Goal: Complete application form: Complete application form

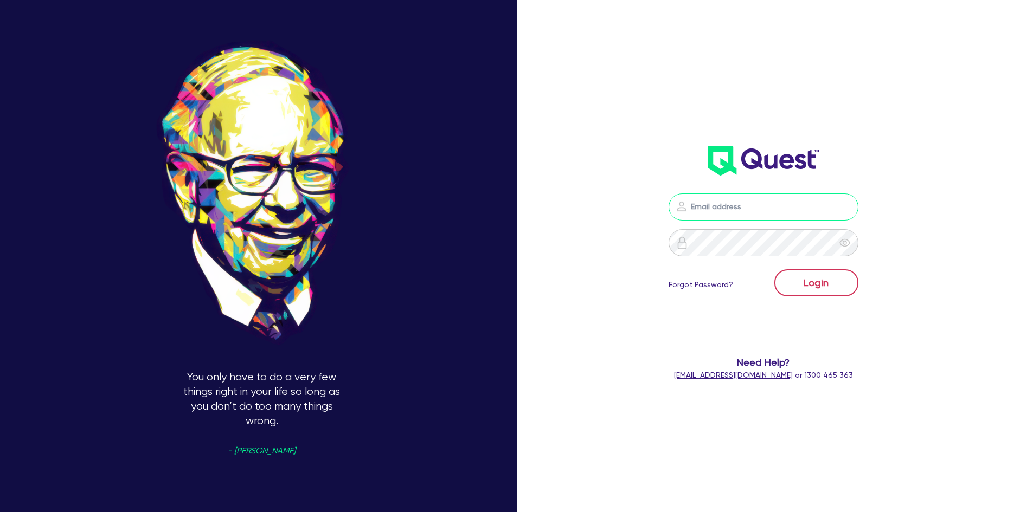
type input "[PERSON_NAME][EMAIL_ADDRESS][PERSON_NAME][DOMAIN_NAME]"
click at [811, 274] on button "Login" at bounding box center [816, 283] width 84 height 27
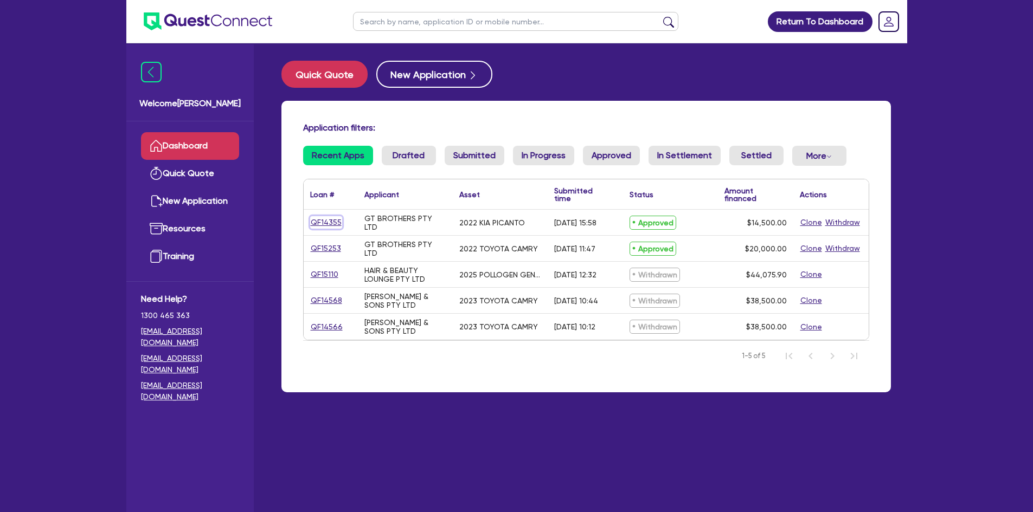
click at [325, 220] on link "QF14355" at bounding box center [326, 222] width 32 height 12
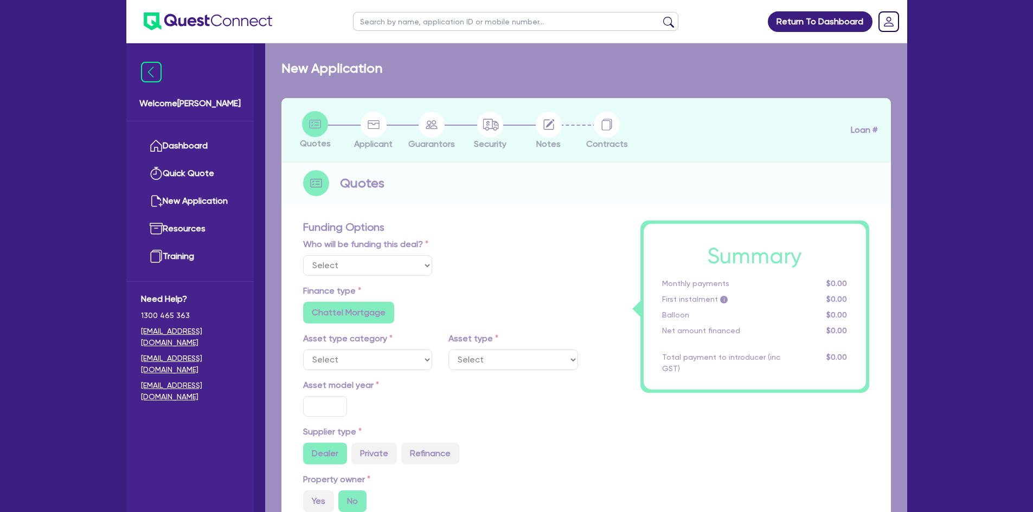
select select "Quest Finance - Own Book"
select select "CARS_AND_LIGHT_TRUCKS"
type input "2022"
type input "14,500"
type input "6"
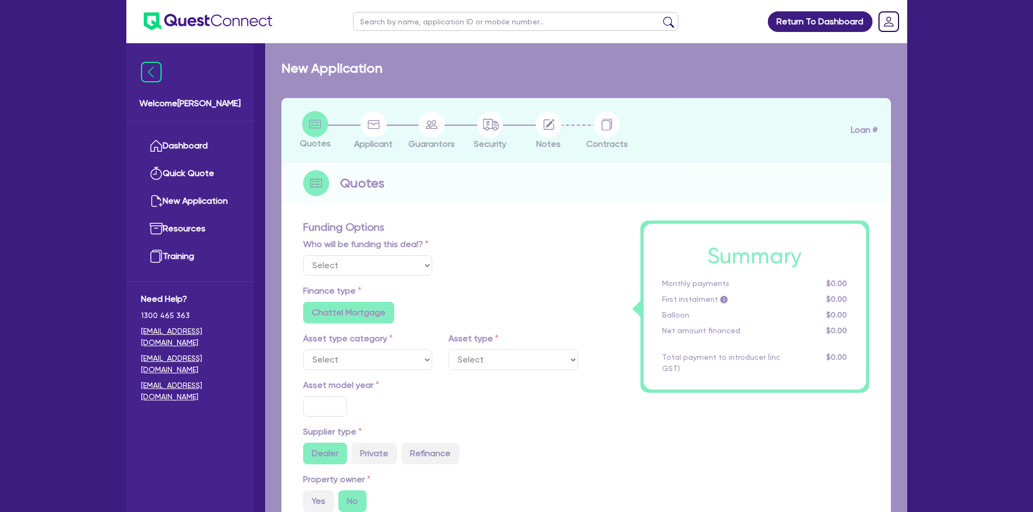
type input "870"
radio input "true"
type input "17.95"
type input "909.09"
select select "PASSENGER_VEHICLES"
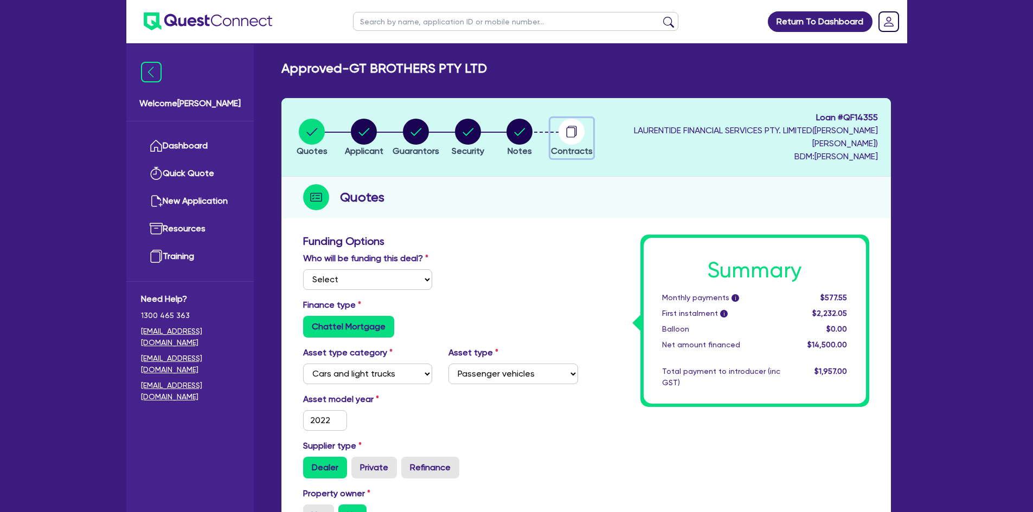
click at [585, 133] on circle "button" at bounding box center [572, 132] width 26 height 26
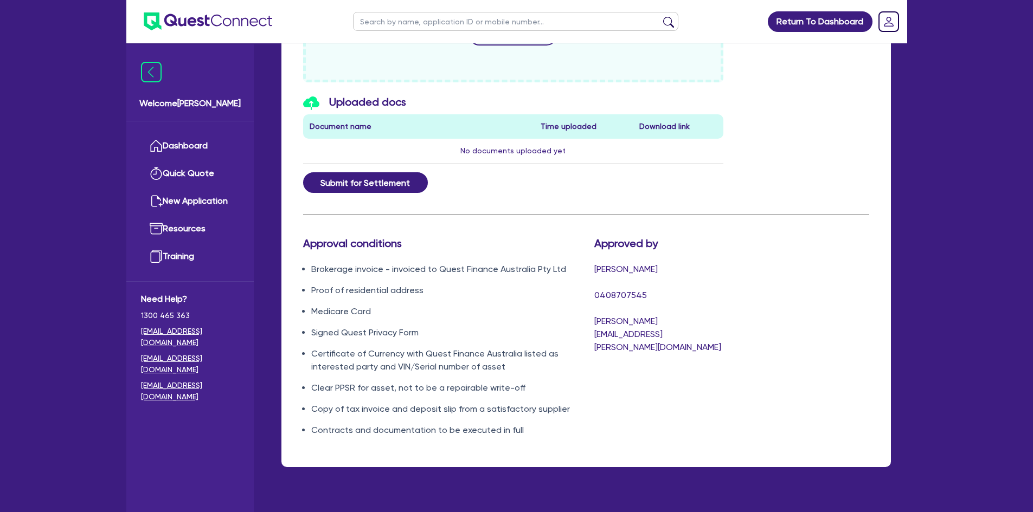
scroll to position [588, 0]
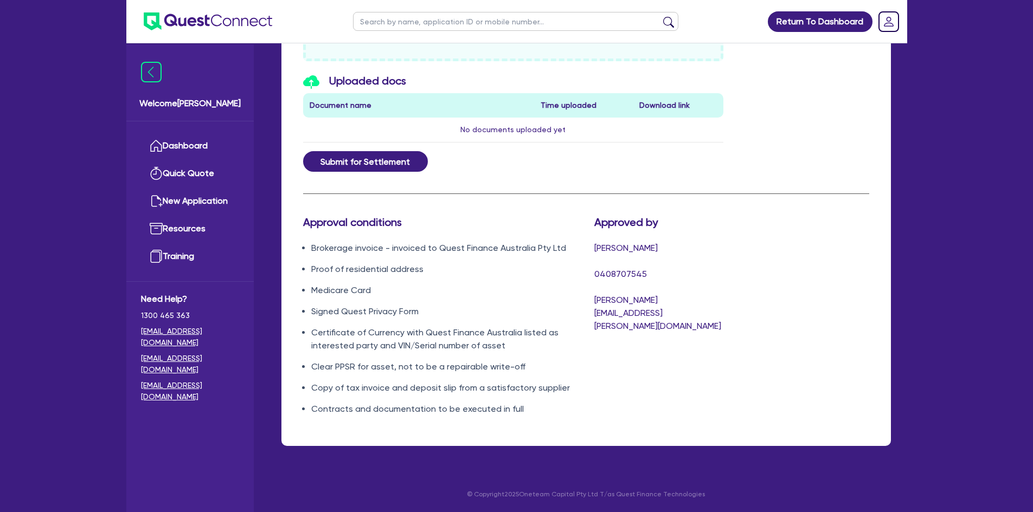
click at [703, 370] on div "Approved by [PERSON_NAME] 0408707545 [PERSON_NAME][EMAIL_ADDRESS][PERSON_NAME][…" at bounding box center [658, 320] width 145 height 209
click at [174, 254] on link "Training" at bounding box center [190, 257] width 98 height 28
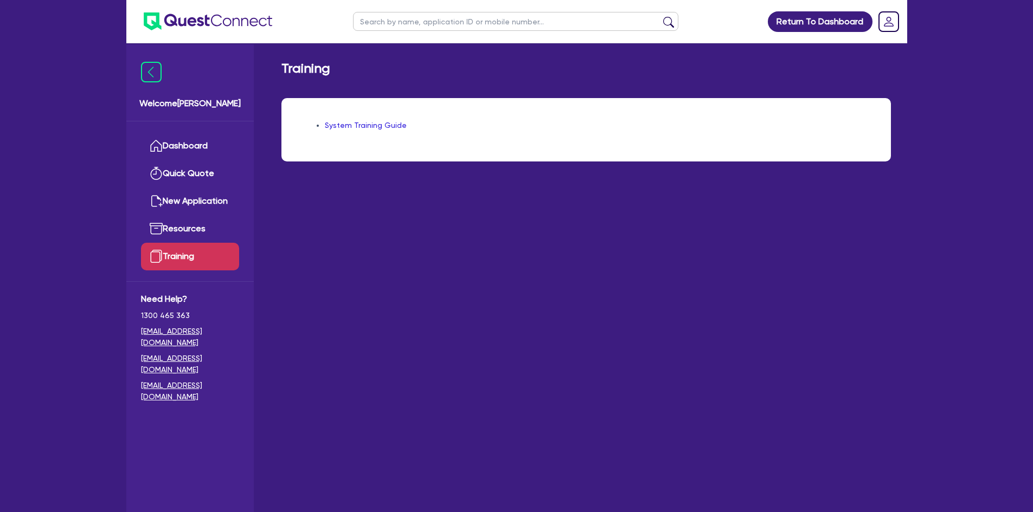
click at [355, 119] on div "System Training Guide" at bounding box center [586, 129] width 610 height 63
click at [373, 125] on link "System Training Guide" at bounding box center [366, 125] width 82 height 9
click at [175, 230] on link "Resources" at bounding box center [190, 229] width 98 height 28
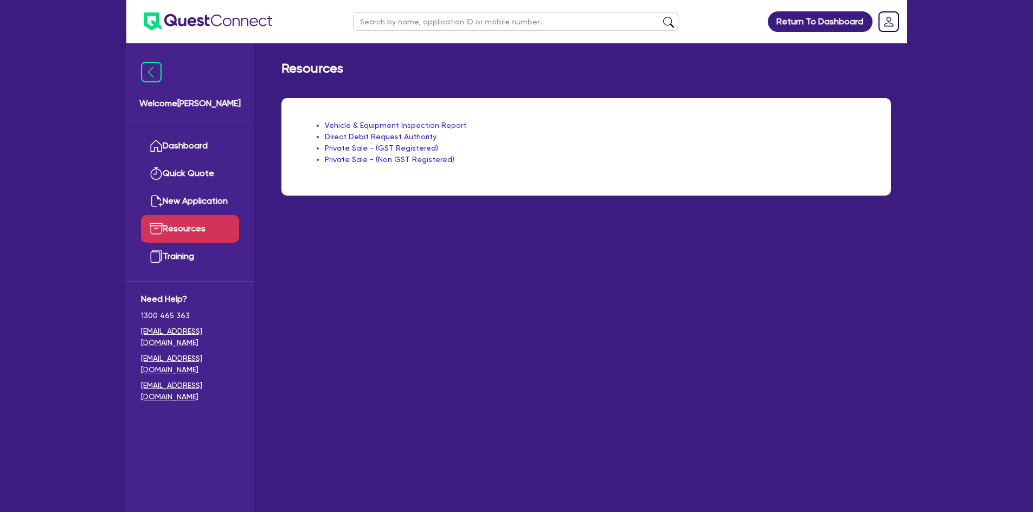
click at [367, 149] on link "Private Sale - (GST Registered)" at bounding box center [381, 148] width 113 height 9
click at [178, 145] on link "Dashboard" at bounding box center [190, 146] width 98 height 28
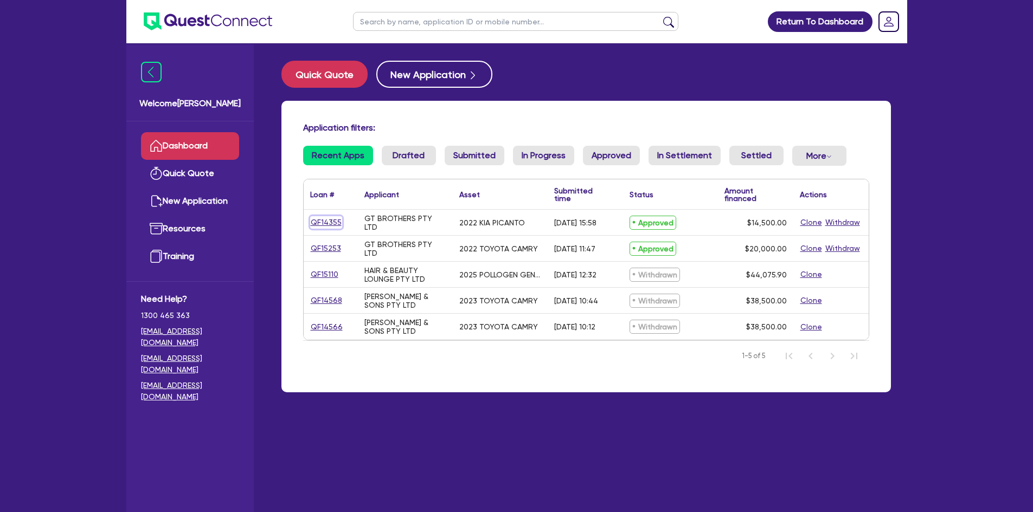
click at [317, 219] on link "QF14355" at bounding box center [326, 222] width 32 height 12
select select "Quest Finance - Own Book"
select select "CARS_AND_LIGHT_TRUCKS"
select select "PASSENGER_VEHICLES"
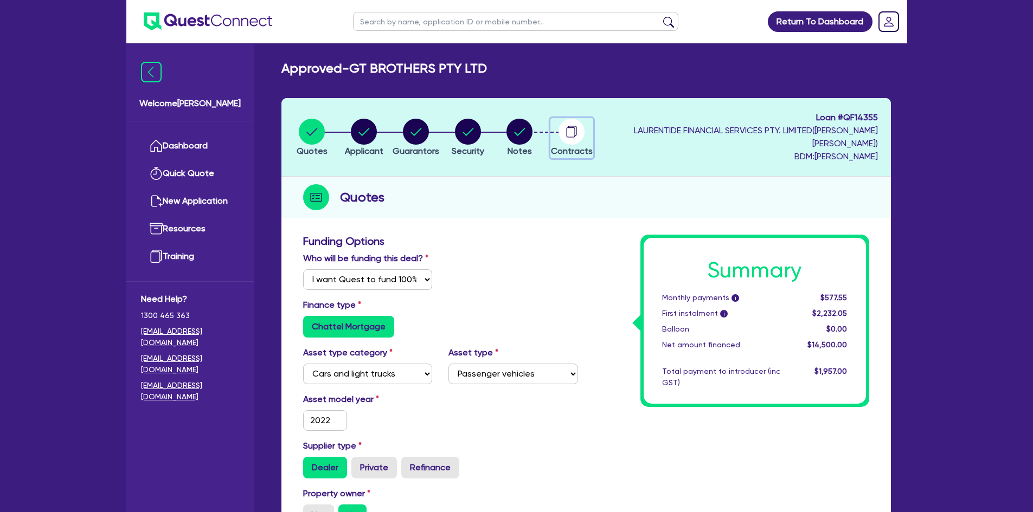
click at [585, 136] on circle "button" at bounding box center [572, 132] width 26 height 26
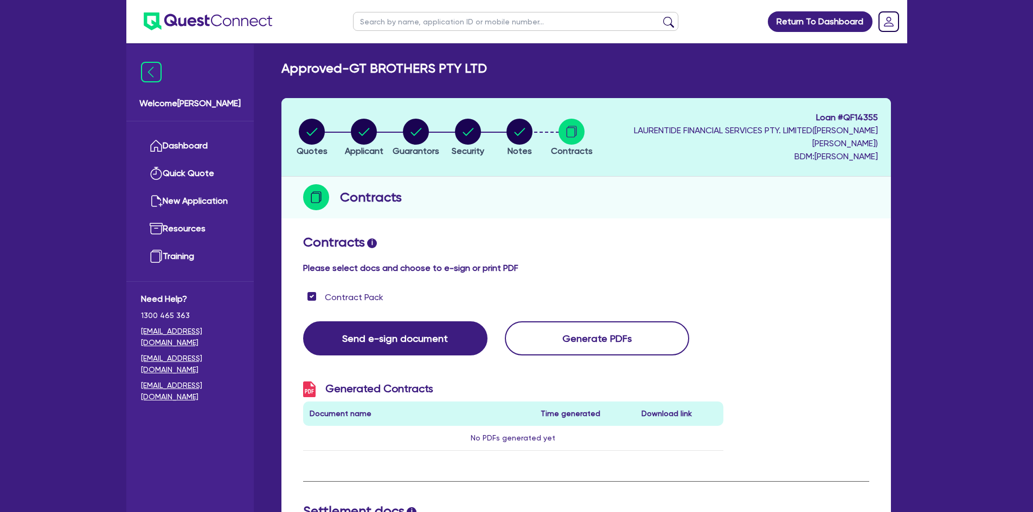
click at [295, 120] on li "Quotes" at bounding box center [312, 137] width 52 height 38
click at [304, 123] on icon "button" at bounding box center [312, 132] width 26 height 26
select select "Quest Finance - Own Book"
select select "CARS_AND_LIGHT_TRUCKS"
select select "PASSENGER_VEHICLES"
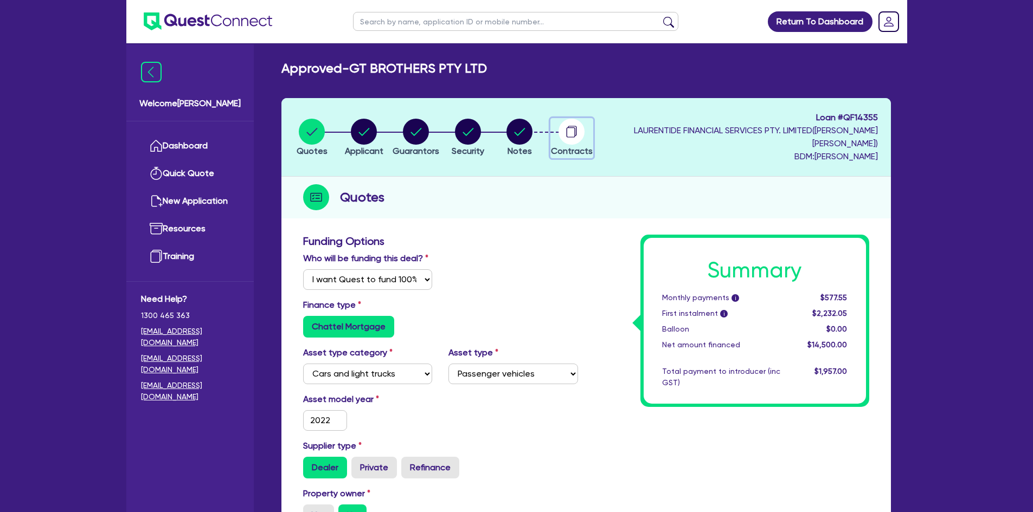
click at [575, 131] on icon "button" at bounding box center [571, 132] width 9 height 10
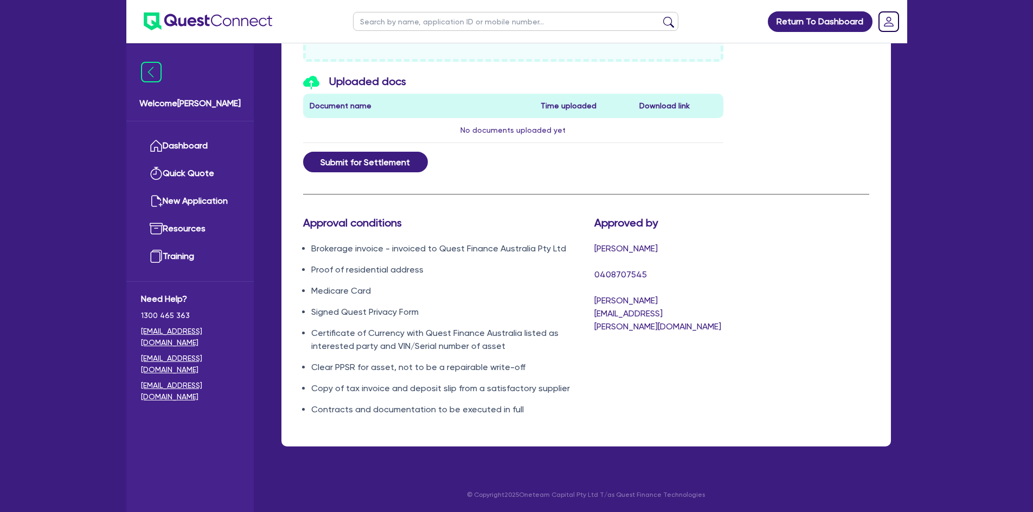
scroll to position [588, 0]
drag, startPoint x: 419, startPoint y: 272, endPoint x: 302, endPoint y: 265, distance: 117.9
click at [311, 265] on li "Proof of residential address" at bounding box center [444, 269] width 267 height 13
copy li "Proof of residential address"
click at [517, 259] on ul "Brokerage invoice - invoiced to Quest Finance Australia Pty Ltd Proof of reside…" at bounding box center [440, 329] width 275 height 174
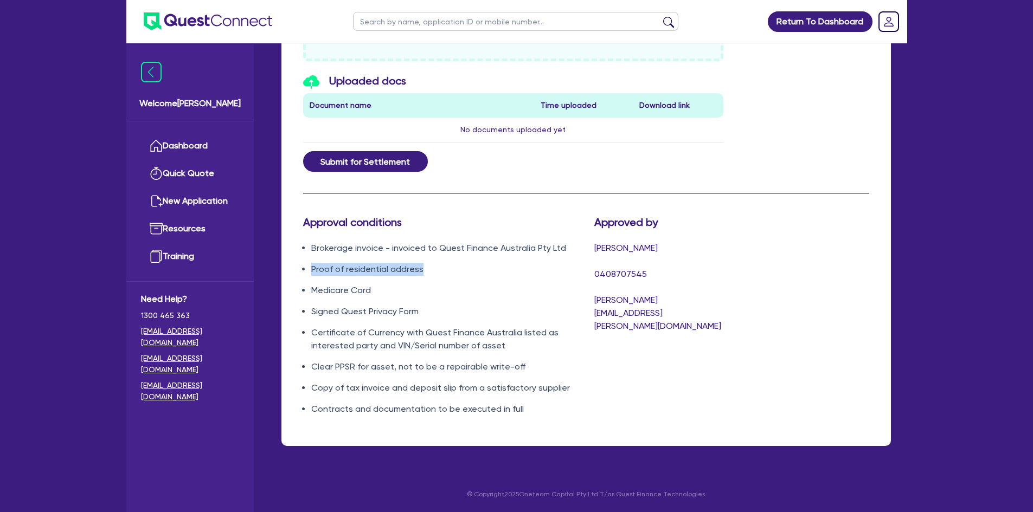
drag, startPoint x: 419, startPoint y: 272, endPoint x: 307, endPoint y: 264, distance: 112.0
click at [307, 264] on ul "Brokerage invoice - invoiced to Quest Finance Australia Pty Ltd Proof of reside…" at bounding box center [440, 329] width 275 height 174
copy li "Proof of residential address"
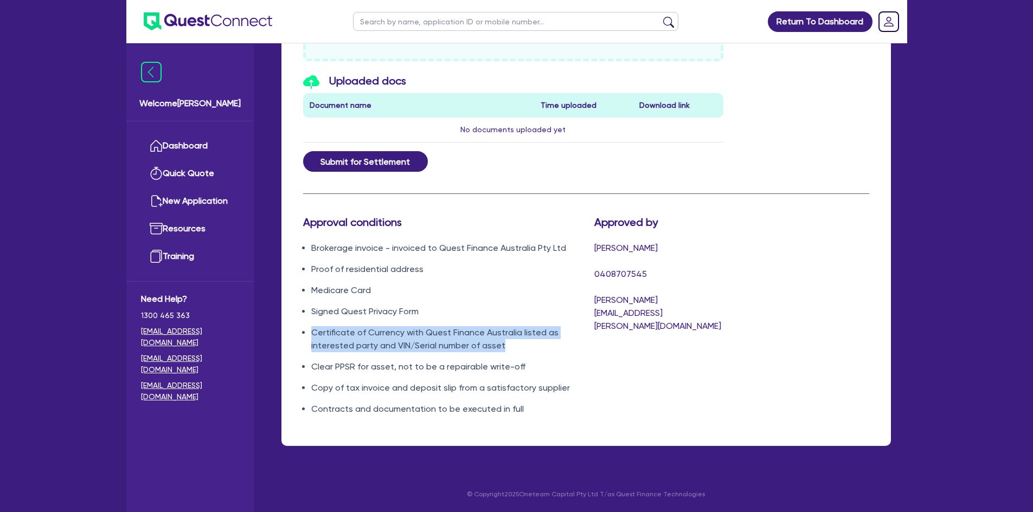
drag, startPoint x: 505, startPoint y: 349, endPoint x: 313, endPoint y: 328, distance: 193.1
click at [313, 328] on li "Certificate of Currency with Quest Finance Australia listed as interested party…" at bounding box center [444, 339] width 267 height 26
copy li "Certificate of Currency with Quest Finance Australia listed as interested party…"
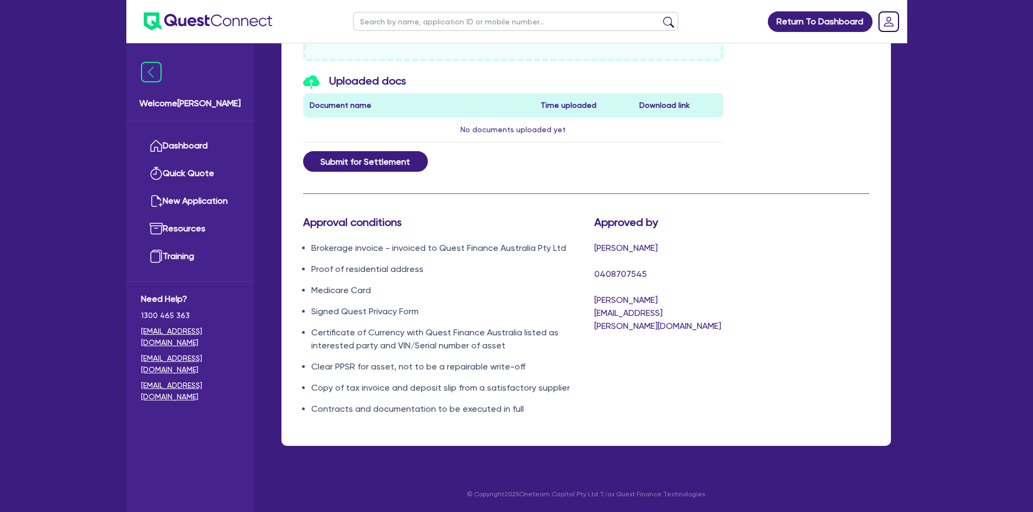
click at [420, 265] on li "Proof of residential address" at bounding box center [444, 269] width 267 height 13
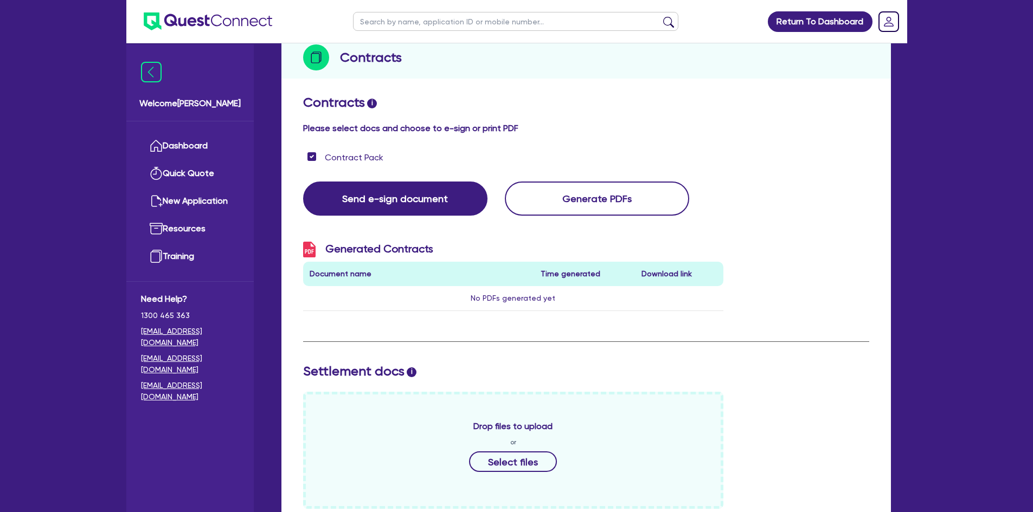
scroll to position [0, 0]
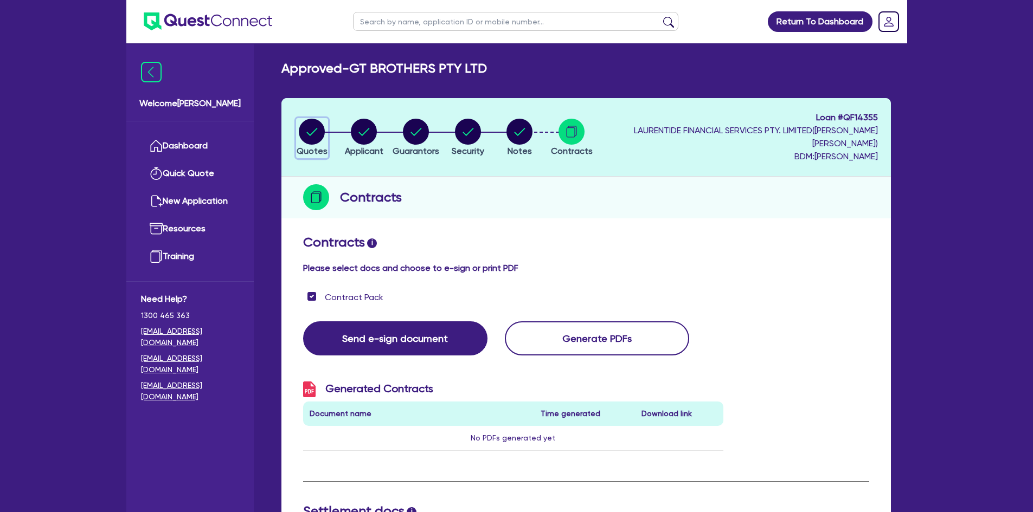
click at [320, 131] on circle "button" at bounding box center [312, 132] width 26 height 26
select select "Quest Finance - Own Book"
select select "CARS_AND_LIGHT_TRUCKS"
select select "PASSENGER_VEHICLES"
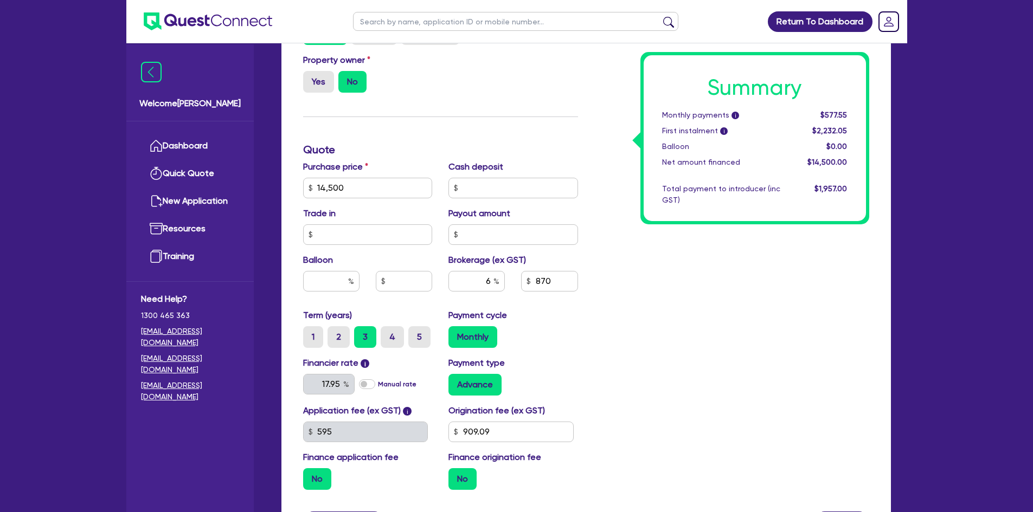
scroll to position [488, 0]
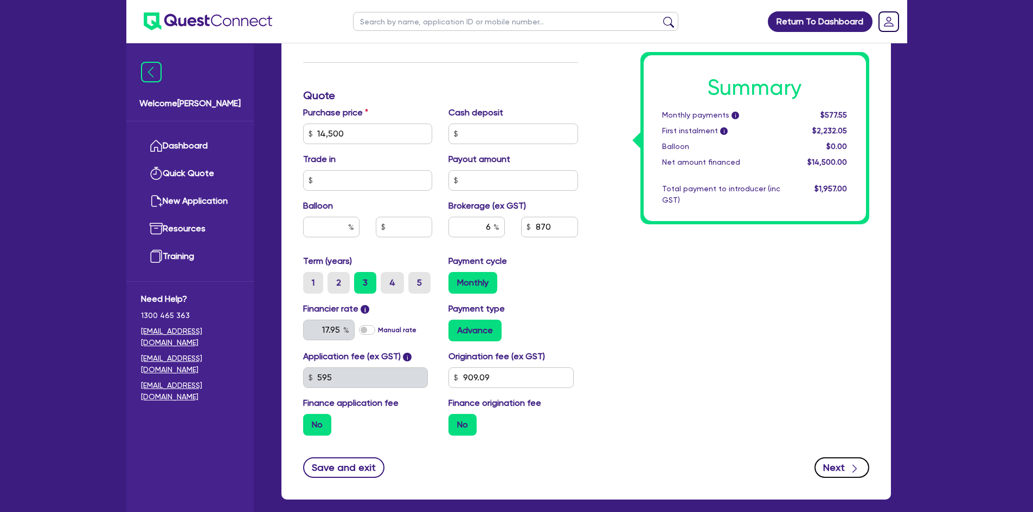
click at [835, 461] on button "Next" at bounding box center [842, 468] width 55 height 21
select select "COMPANY"
select select "RENTAL_REAL_ESTATE"
select select "MOTOR_VEHICLES"
select select "[GEOGRAPHIC_DATA]"
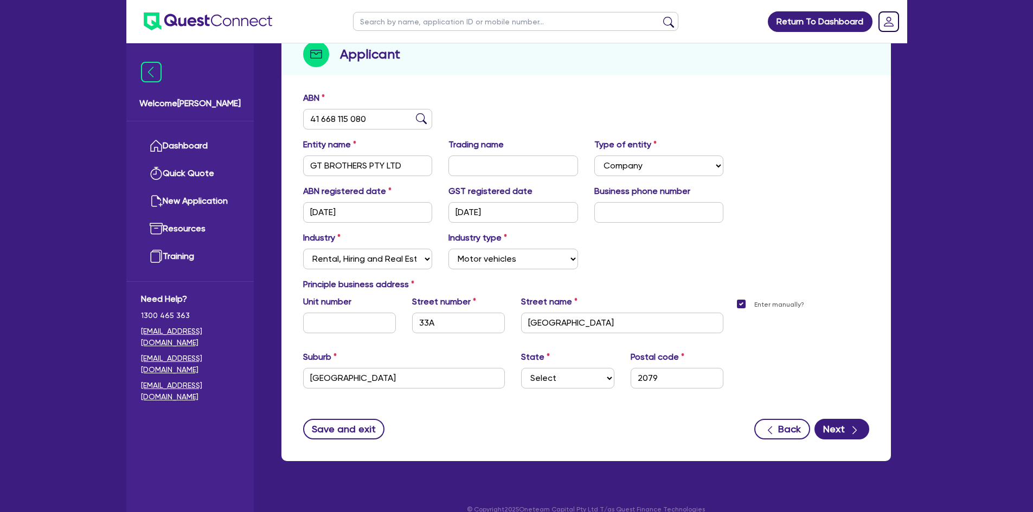
scroll to position [158, 0]
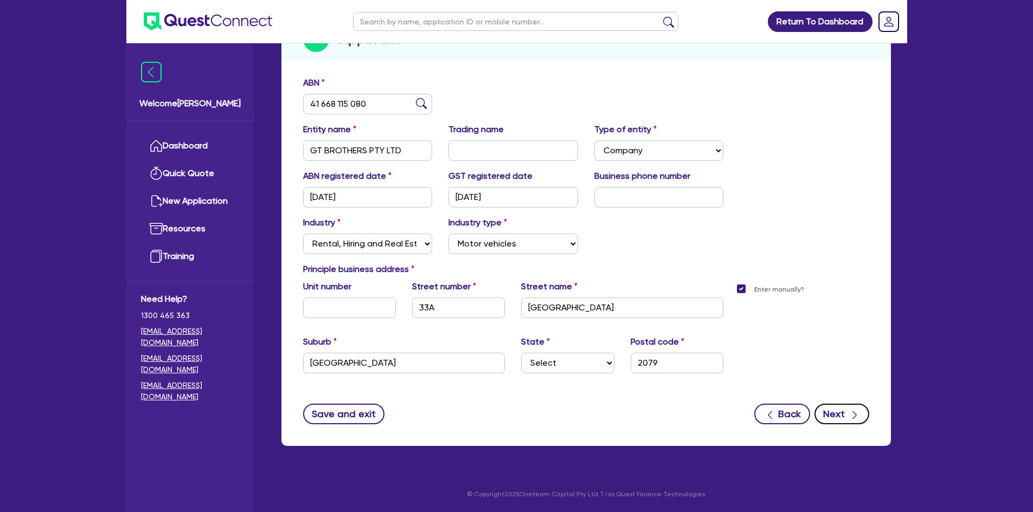
click at [837, 413] on button "Next" at bounding box center [842, 414] width 55 height 21
select select "MR"
select select "[GEOGRAPHIC_DATA]"
select select "MARRIED"
select select "CASH"
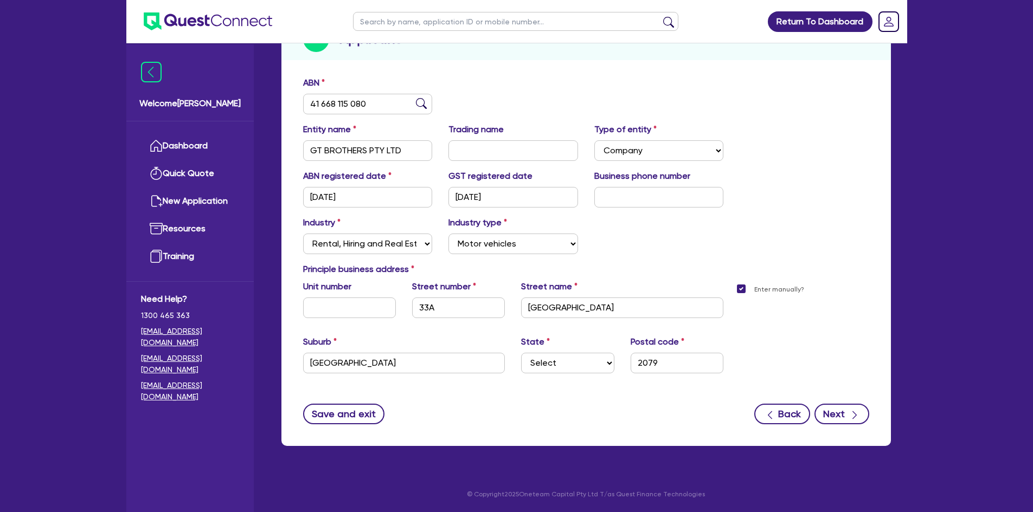
select select "HOUSEHOLD_PERSONAL"
select select "OTHER"
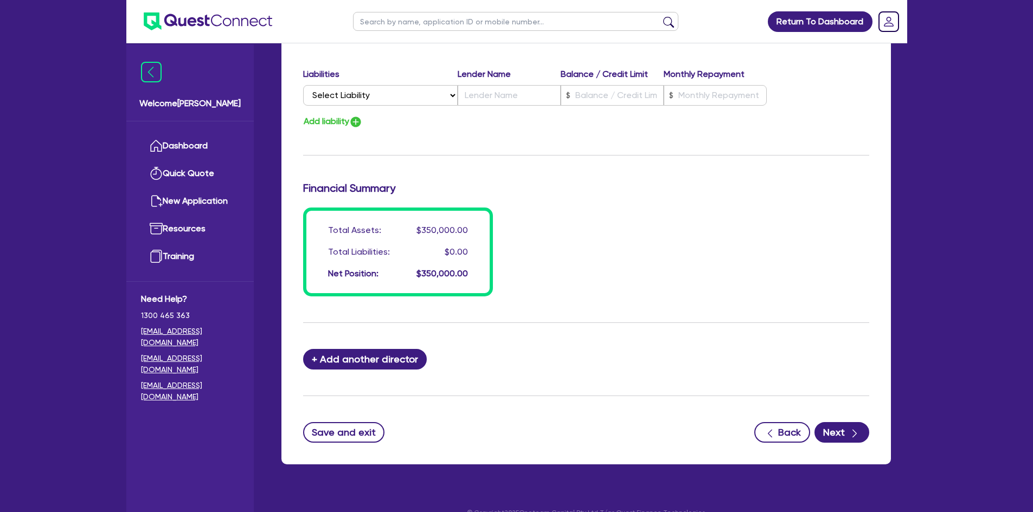
scroll to position [809, 0]
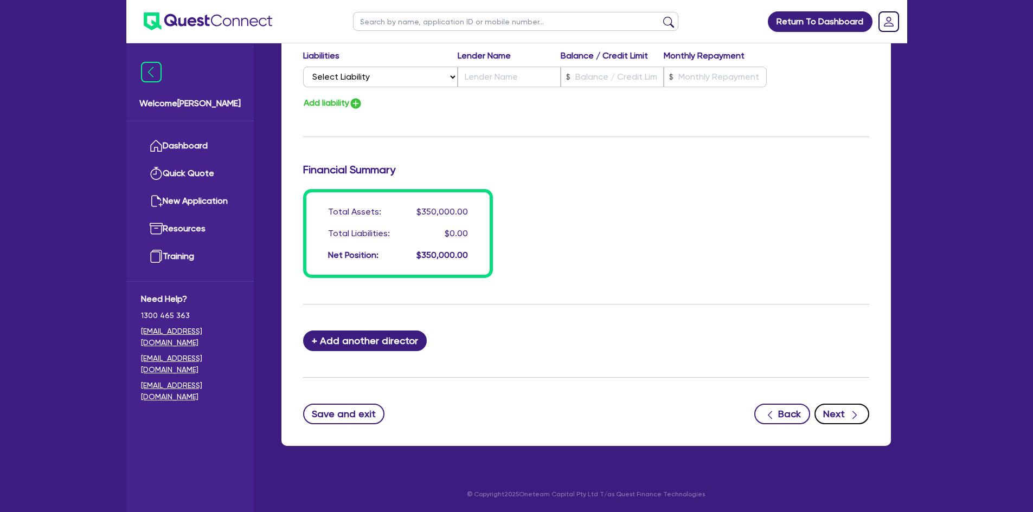
click at [841, 414] on button "Next" at bounding box center [842, 414] width 55 height 21
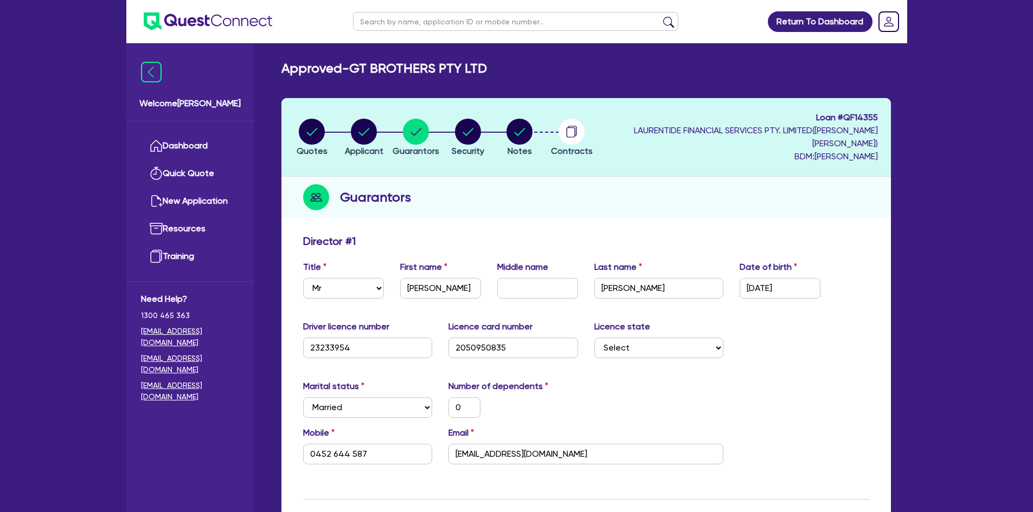
select select "CARS_AND_LIGHT_TRUCKS"
select select "PASSENGER_VEHICLES"
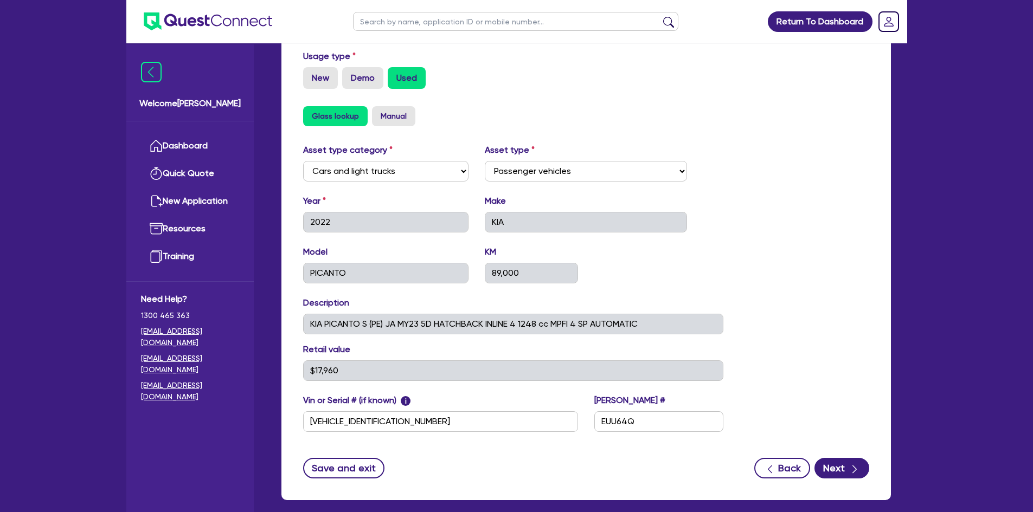
scroll to position [379, 0]
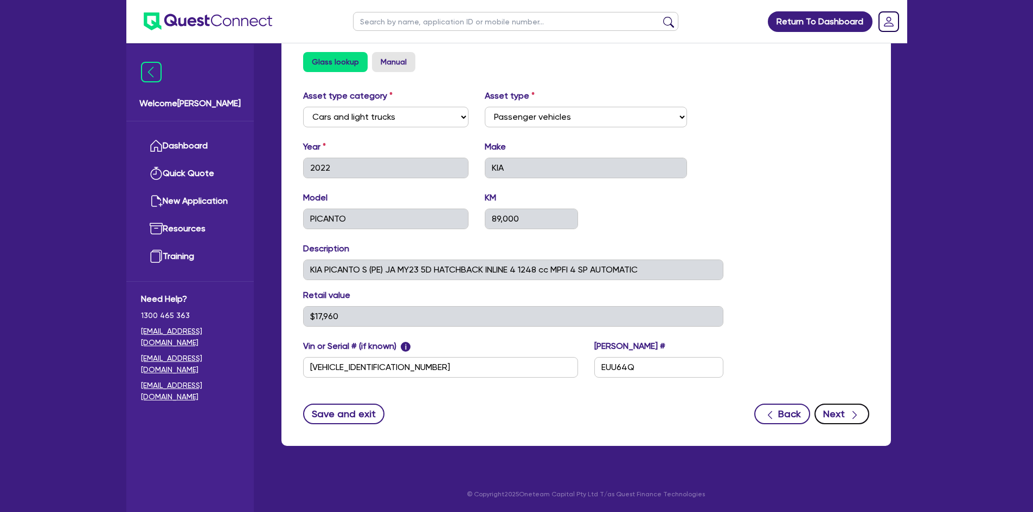
click at [861, 412] on button "Next" at bounding box center [842, 414] width 55 height 21
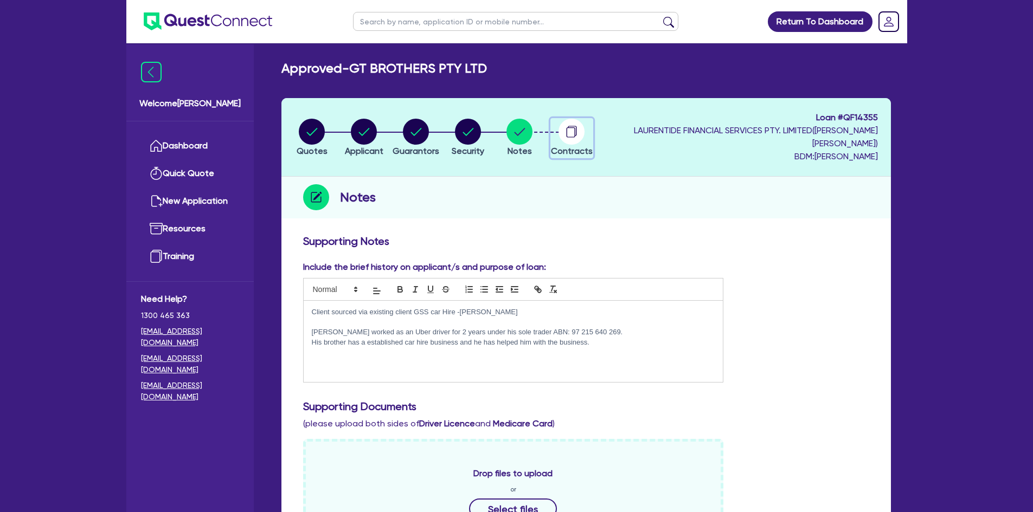
click at [585, 130] on circle "button" at bounding box center [572, 132] width 26 height 26
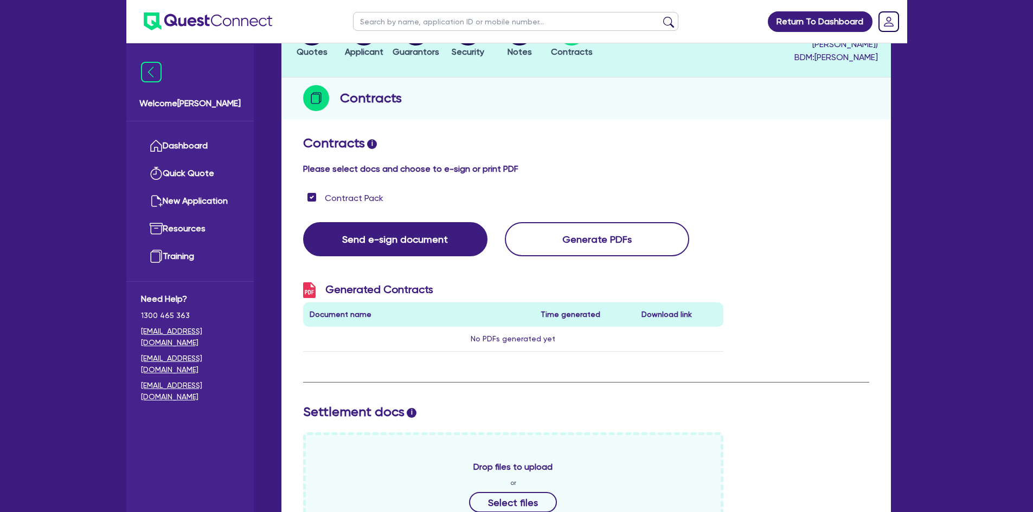
scroll to position [46, 0]
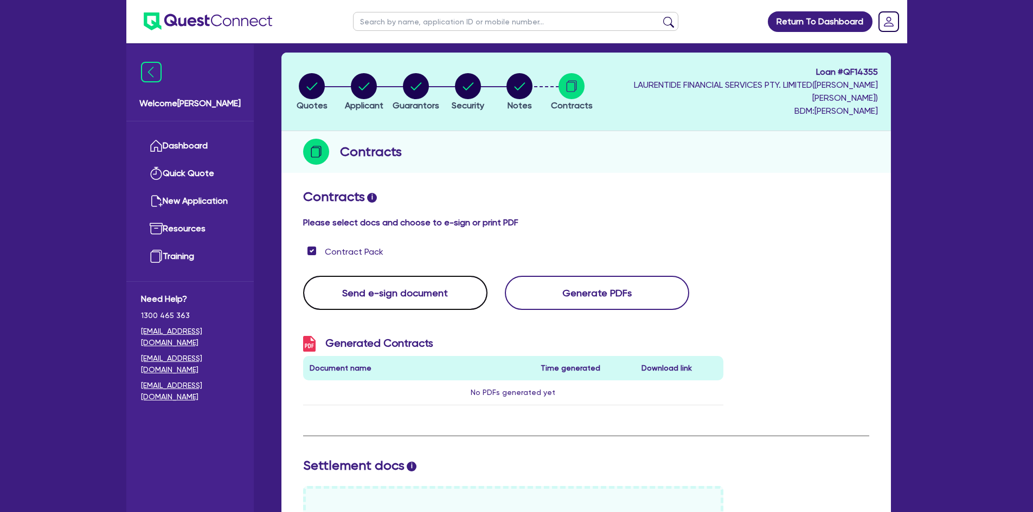
click at [393, 286] on button "Send e-sign document" at bounding box center [395, 293] width 184 height 34
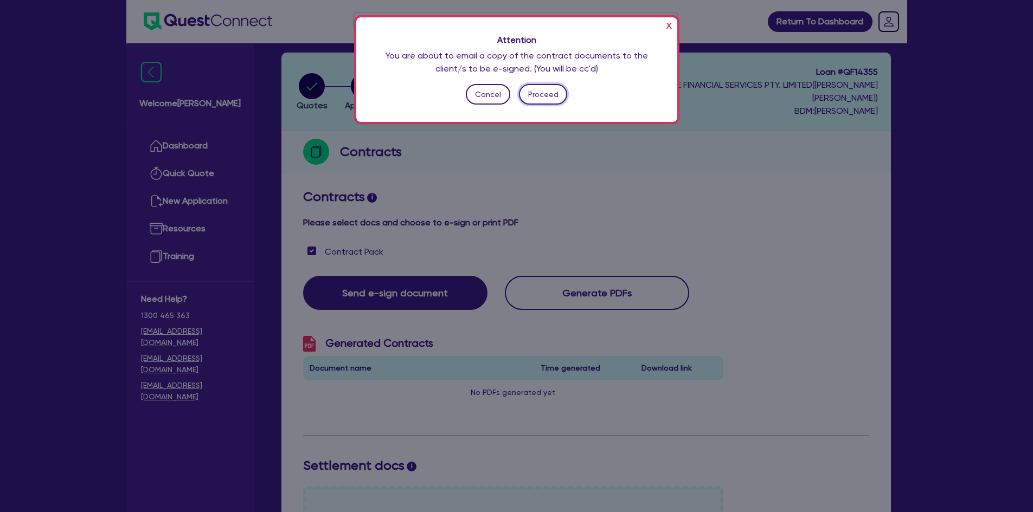
click at [537, 97] on button "Proceed" at bounding box center [543, 94] width 48 height 21
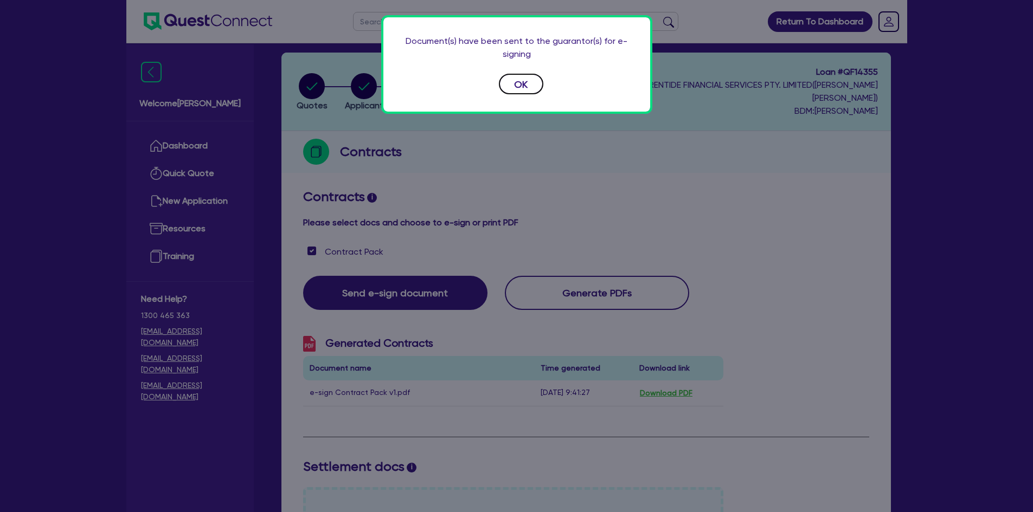
click at [525, 79] on button "OK" at bounding box center [521, 84] width 44 height 21
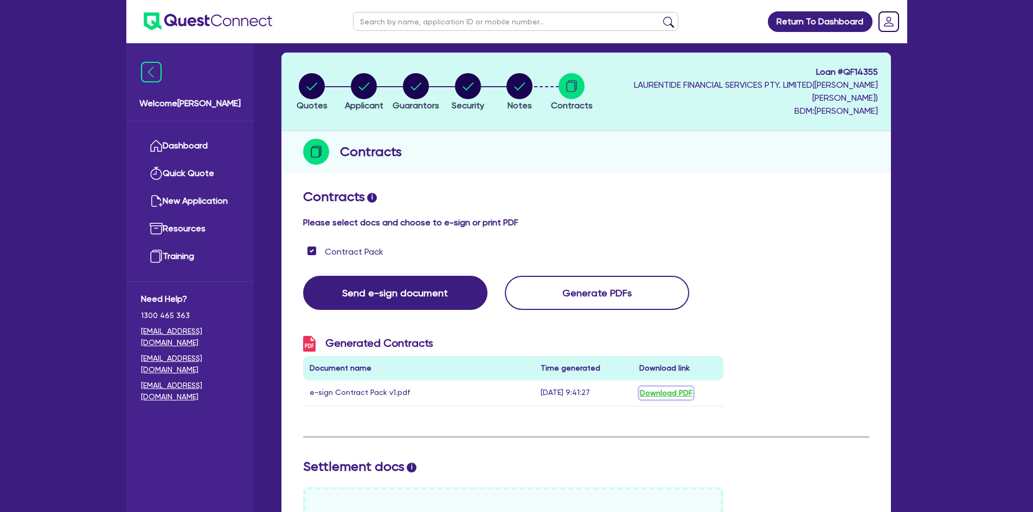
click at [668, 394] on button "Download PDF" at bounding box center [666, 393] width 54 height 12
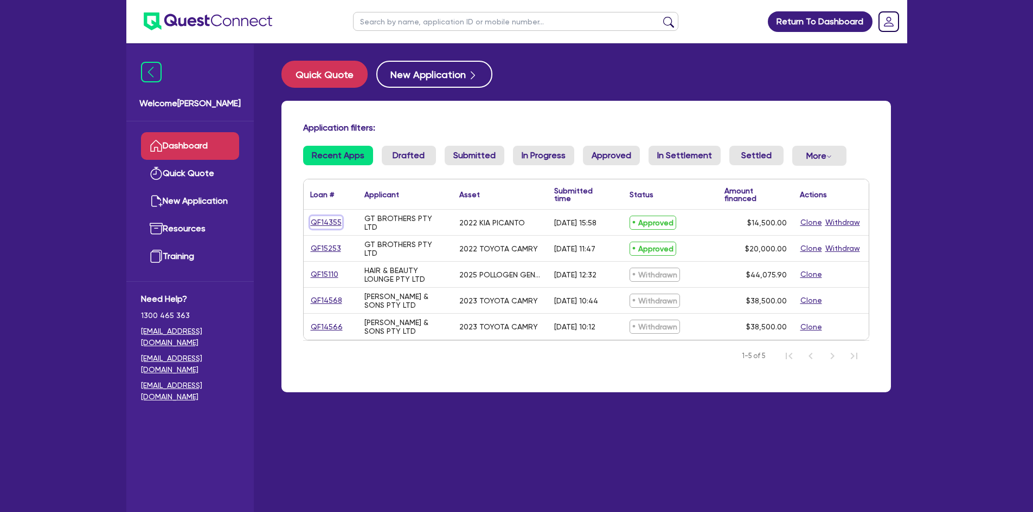
click at [322, 224] on link "QF14355" at bounding box center [326, 222] width 32 height 12
select select "Quest Finance - Own Book"
select select "CARS_AND_LIGHT_TRUCKS"
select select "PASSENGER_VEHICLES"
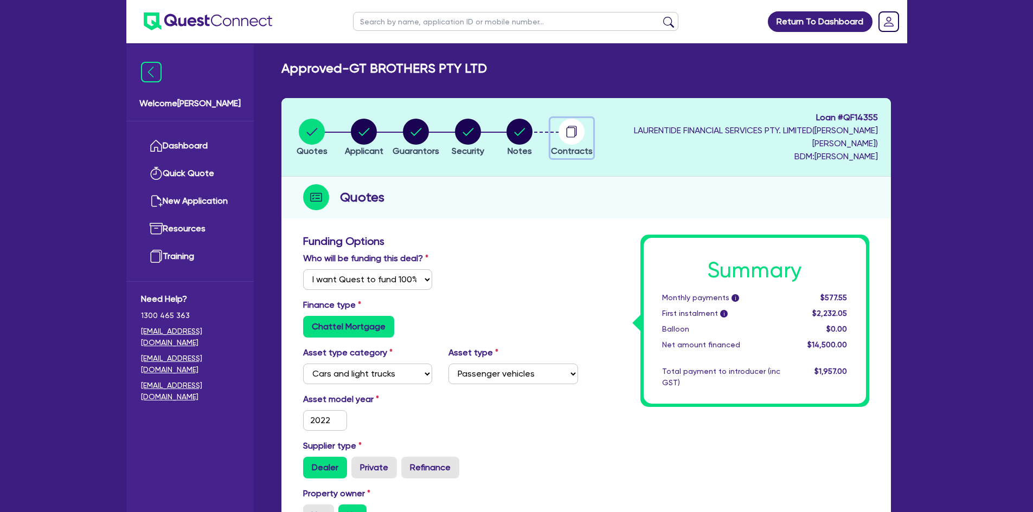
click at [585, 142] on icon "button" at bounding box center [572, 132] width 26 height 26
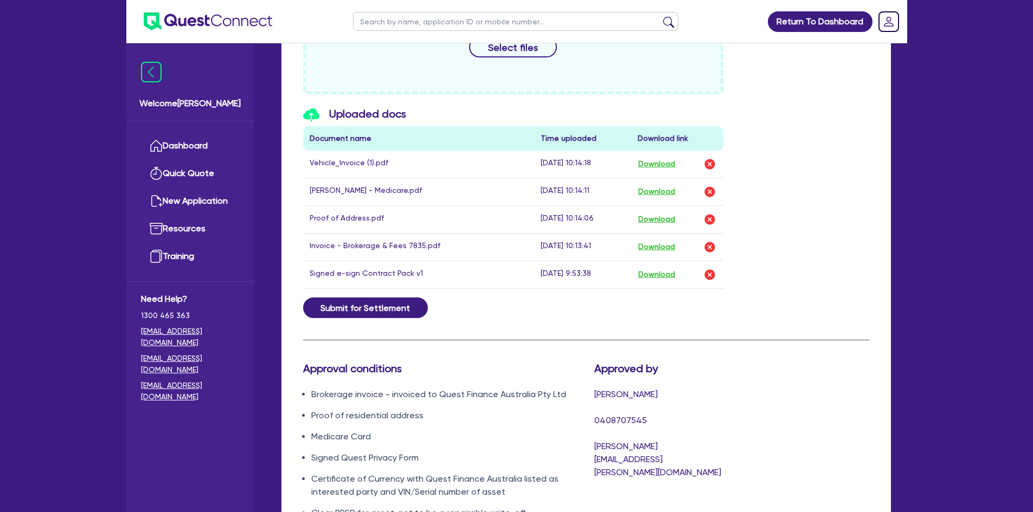
scroll to position [537, 0]
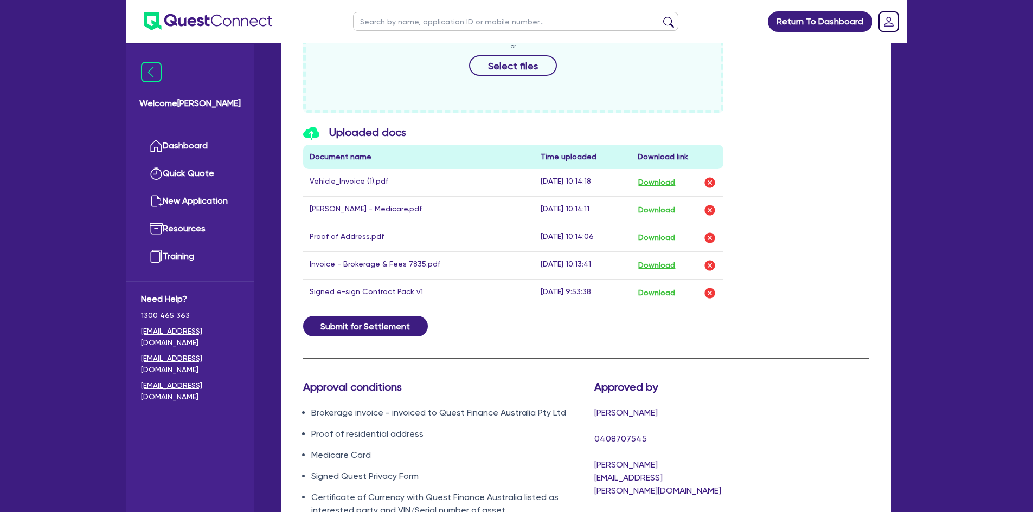
click at [787, 152] on div "Uploaded docs Document name Time uploaded Download link Vehicle_Invoice (1).pdf…" at bounding box center [586, 221] width 582 height 190
click at [653, 294] on button "Download" at bounding box center [657, 293] width 38 height 14
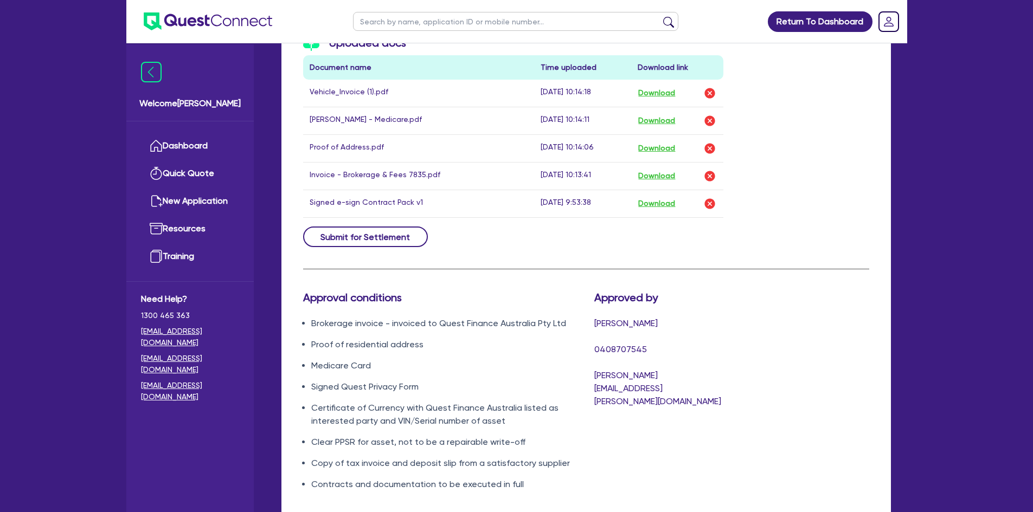
scroll to position [646, 0]
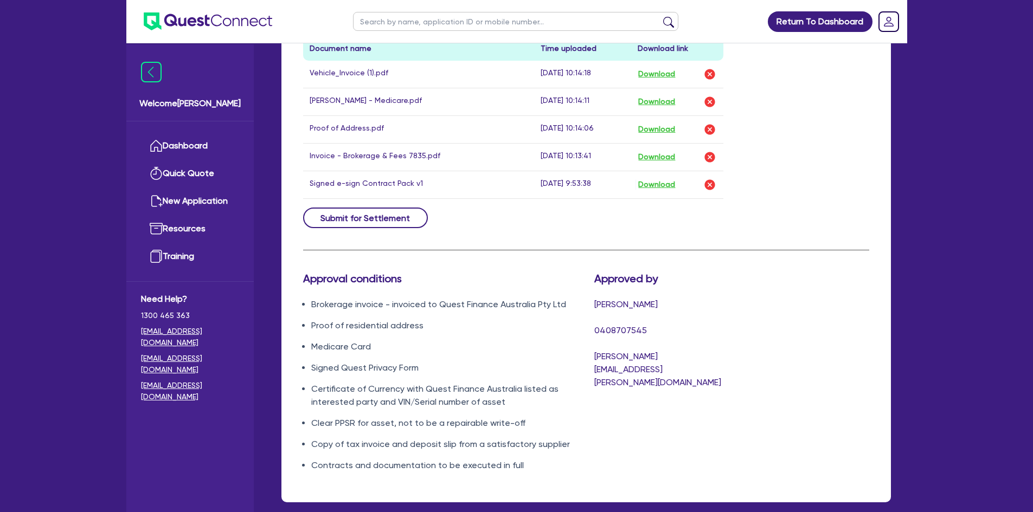
click at [385, 222] on button "Submit for Settlement" at bounding box center [365, 218] width 125 height 21
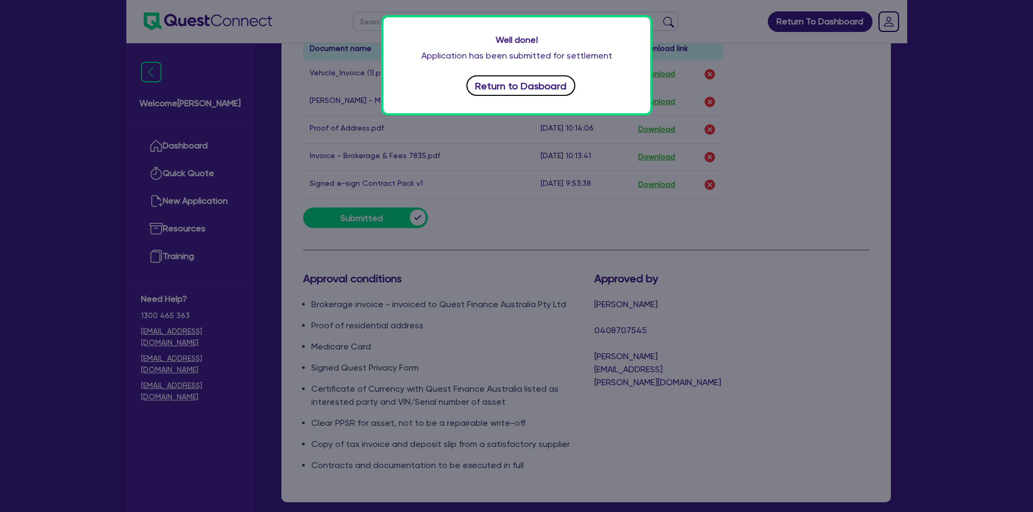
click at [515, 84] on button "Return to Dasboard" at bounding box center [521, 85] width 110 height 21
